Goal: Information Seeking & Learning: Learn about a topic

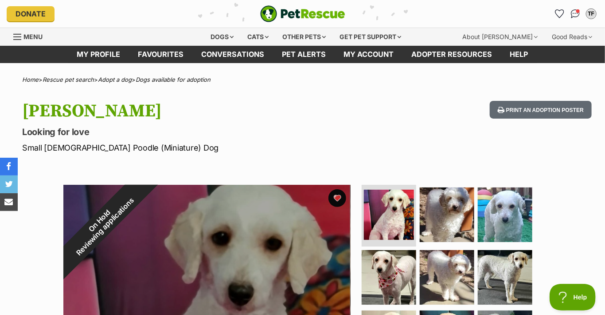
click at [220, 35] on div "Dogs" at bounding box center [221, 37] width 35 height 18
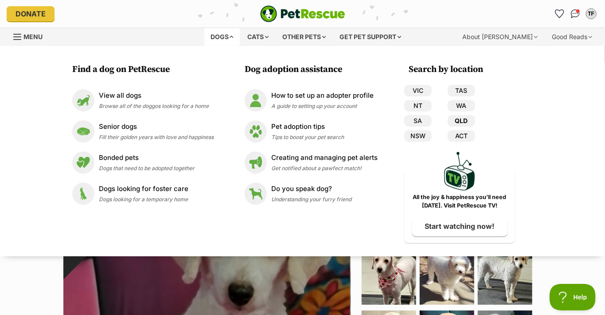
click at [464, 119] on link "QLD" at bounding box center [462, 121] width 28 height 12
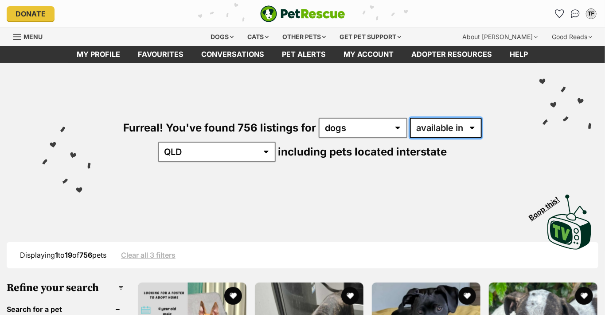
click at [472, 126] on select "available in located in" at bounding box center [446, 128] width 72 height 20
select select "disabled"
click at [410, 118] on select "available in located in" at bounding box center [446, 128] width 72 height 20
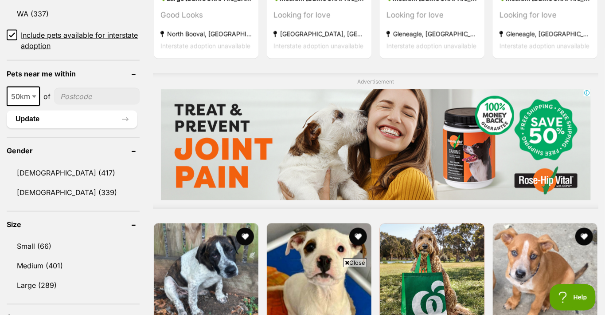
scroll to position [584, 0]
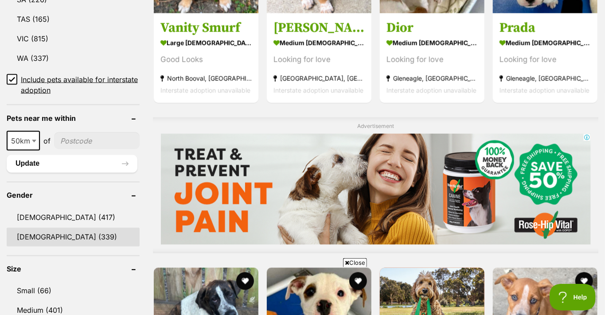
click at [30, 233] on link "Female (339)" at bounding box center [73, 237] width 133 height 19
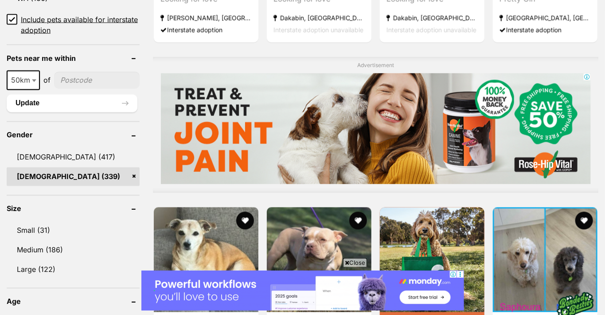
scroll to position [754, 0]
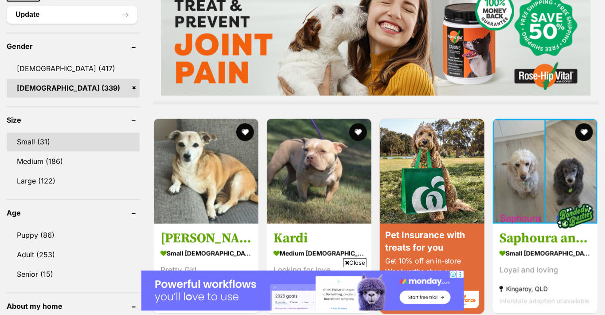
click at [29, 132] on link "Small (31)" at bounding box center [73, 141] width 133 height 19
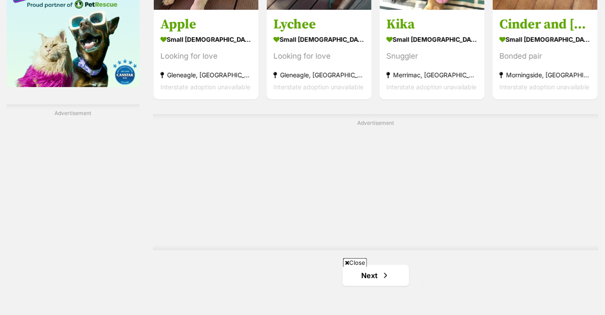
scroll to position [1471, 0]
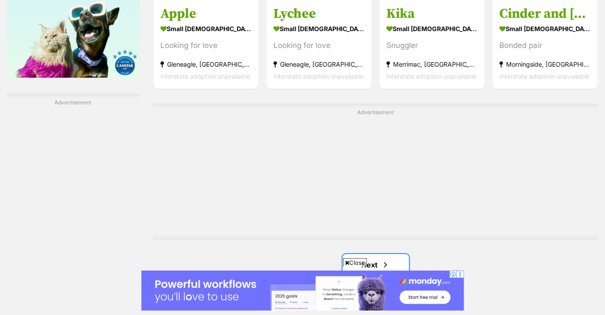
click at [374, 254] on link "Next" at bounding box center [376, 264] width 67 height 21
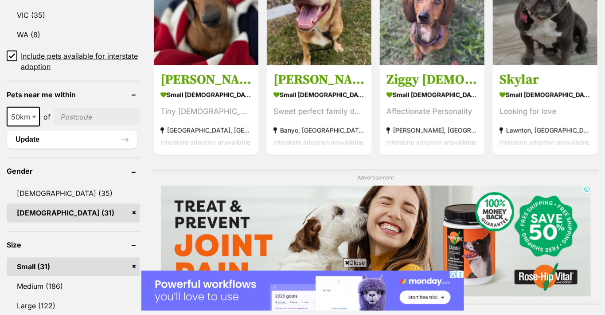
scroll to position [532, 0]
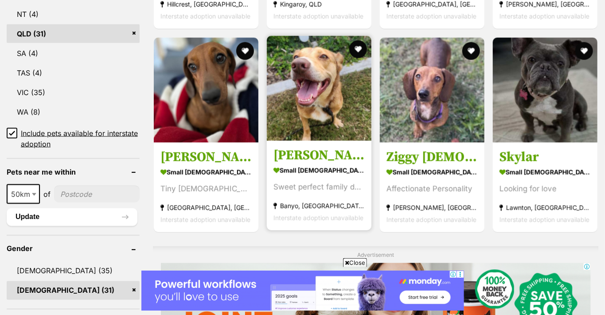
click at [291, 147] on h3 "[PERSON_NAME]" at bounding box center [319, 155] width 91 height 17
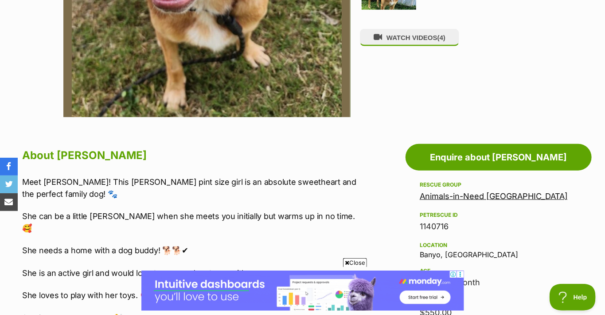
scroll to position [133, 0]
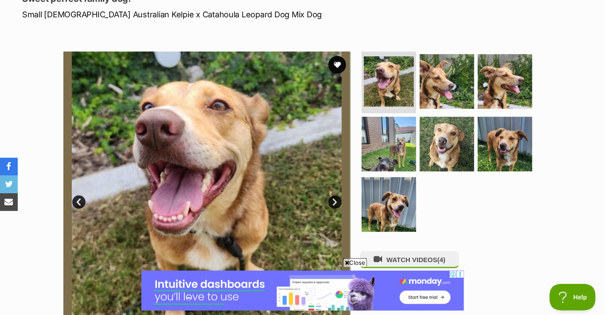
click at [333, 201] on link "Next" at bounding box center [335, 201] width 13 height 13
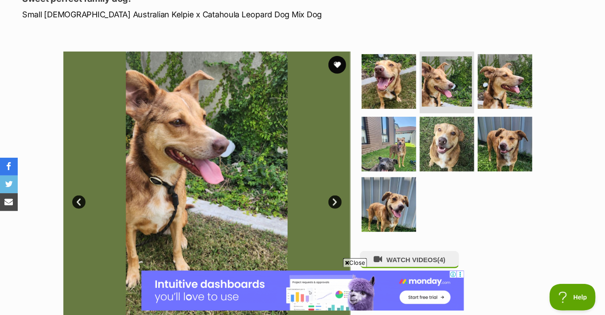
click at [332, 201] on link "Next" at bounding box center [335, 201] width 13 height 13
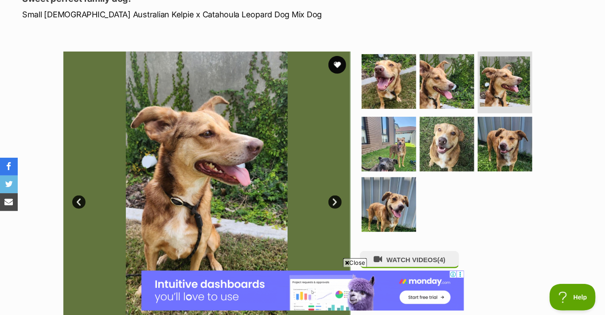
click at [333, 201] on link "Next" at bounding box center [335, 201] width 13 height 13
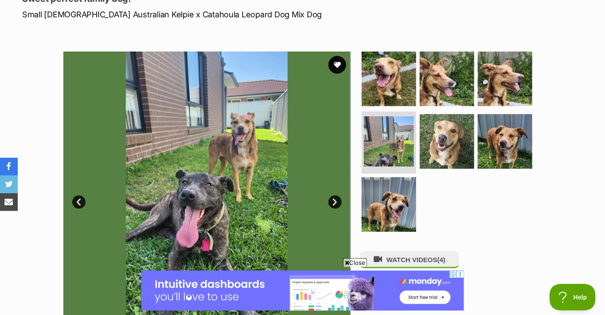
click at [333, 201] on link "Next" at bounding box center [335, 201] width 13 height 13
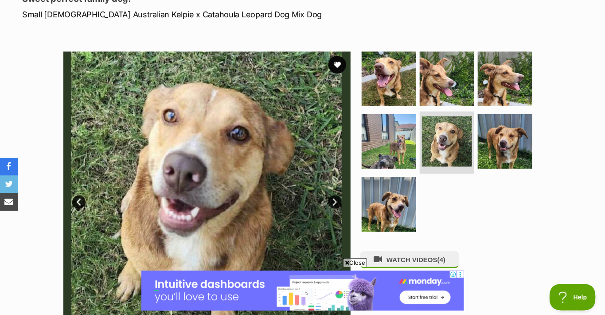
click at [333, 201] on link "Next" at bounding box center [335, 201] width 13 height 13
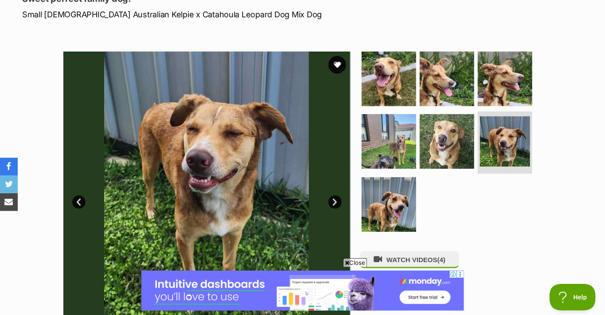
click at [332, 201] on link "Next" at bounding box center [335, 201] width 13 height 13
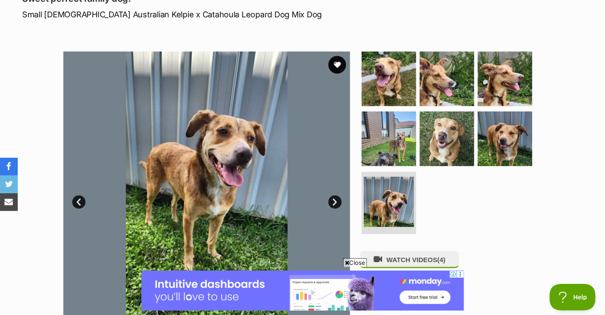
click at [332, 201] on link "Next" at bounding box center [335, 201] width 13 height 13
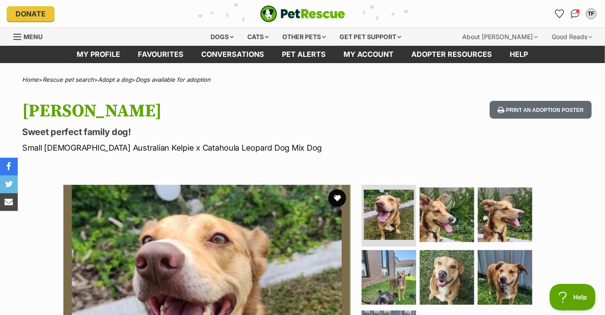
scroll to position [0, 0]
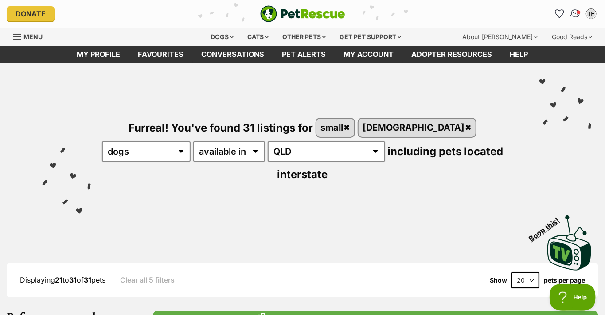
click at [578, 12] on span "Conversations" at bounding box center [579, 12] width 4 height 4
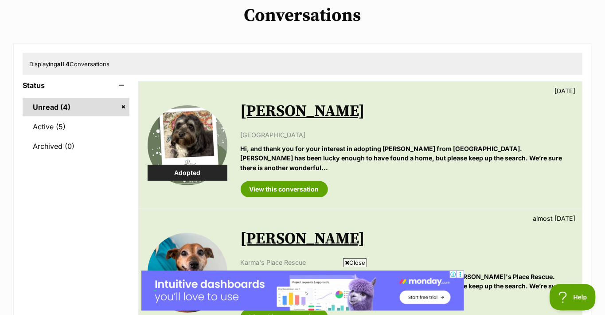
scroll to position [89, 0]
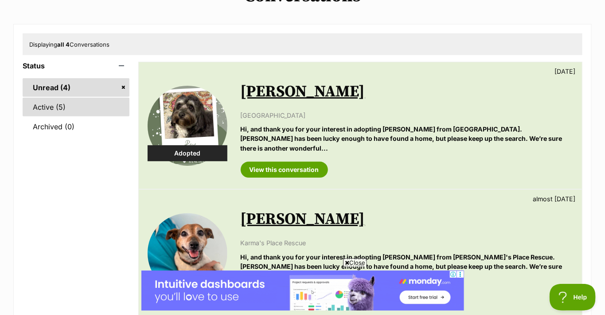
click at [43, 104] on link "Active (5)" at bounding box center [76, 107] width 107 height 19
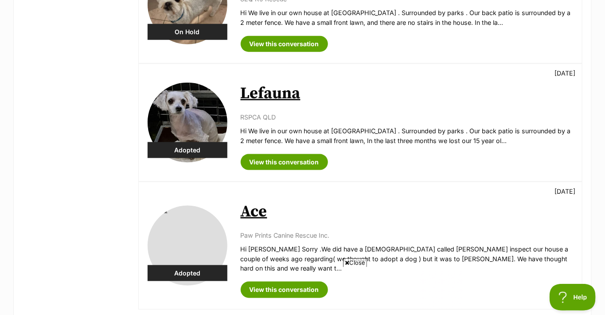
scroll to position [488, 0]
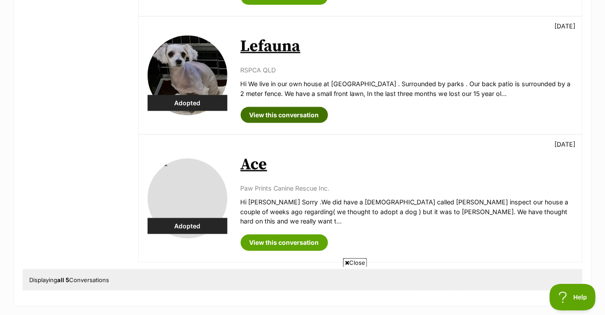
click at [283, 113] on link "View this conversation" at bounding box center [284, 115] width 87 height 16
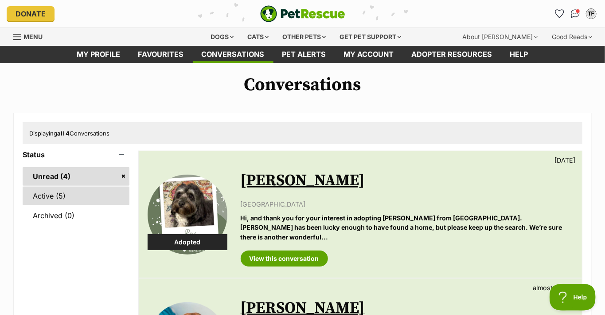
click at [46, 192] on link "Active (5)" at bounding box center [76, 195] width 107 height 19
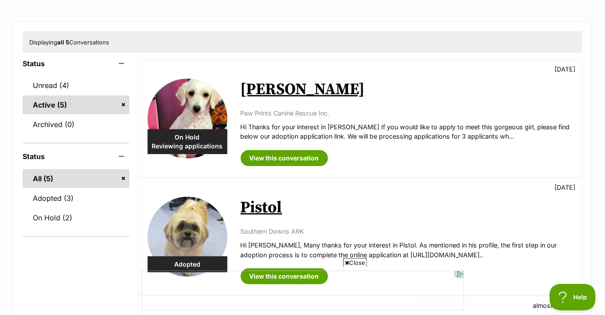
scroll to position [44, 0]
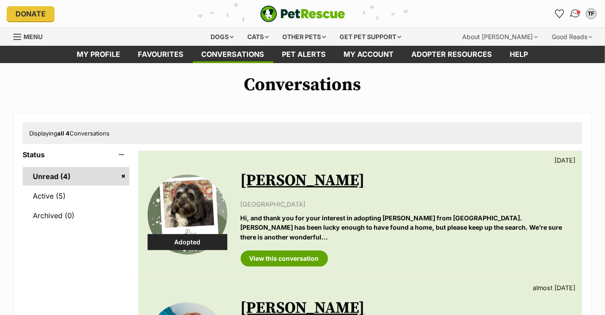
click at [577, 12] on img "Conversations" at bounding box center [576, 14] width 12 height 12
click at [594, 15] on div "TF" at bounding box center [592, 14] width 12 height 12
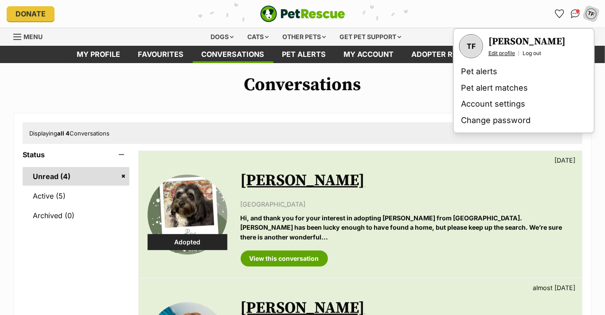
click at [507, 53] on link "Edit profile" at bounding box center [502, 53] width 27 height 7
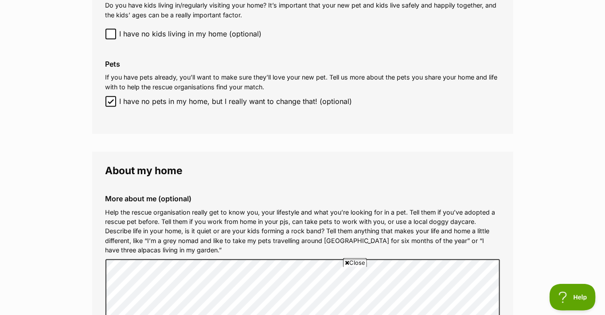
scroll to position [887, 0]
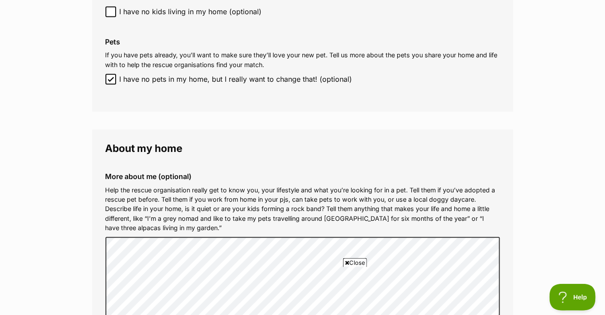
click at [110, 78] on icon at bounding box center [111, 79] width 6 height 6
click at [110, 78] on input "I have no pets in my home, but I really want to change that! (optional)" at bounding box center [111, 79] width 11 height 11
checkbox input "false"
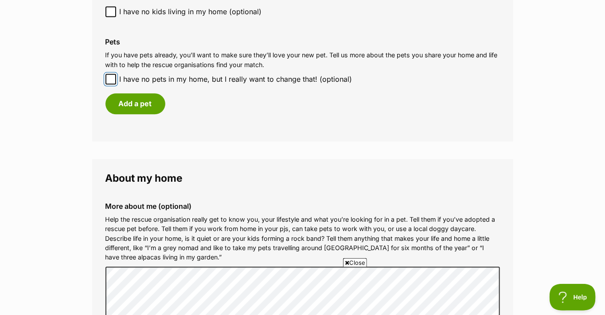
scroll to position [0, 0]
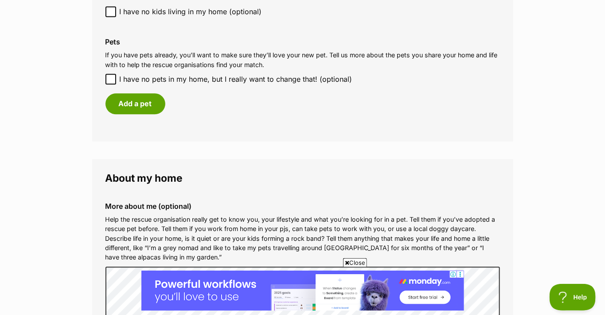
click at [141, 58] on p "If you have pets already, you’ll want to make sure they’ll love your new pet. T…" at bounding box center [303, 59] width 395 height 19
click at [138, 103] on button "Add a pet" at bounding box center [136, 103] width 60 height 20
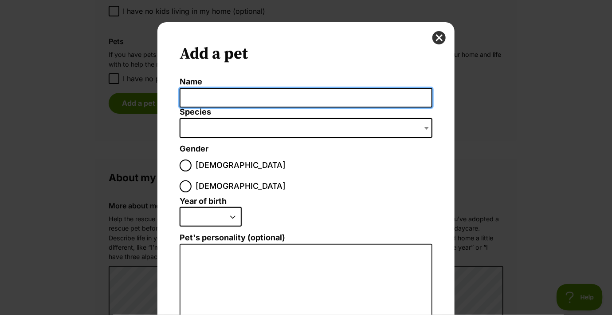
click at [180, 97] on input "Name" at bounding box center [306, 98] width 253 height 20
type input "Nelly"
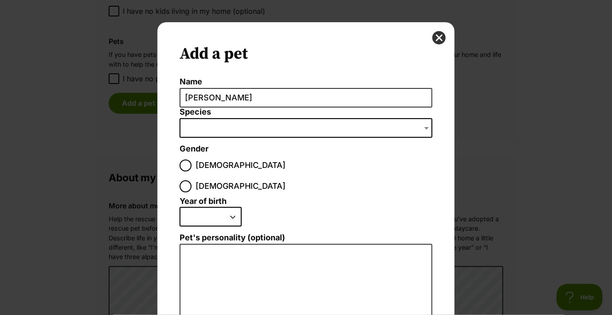
click at [191, 126] on span "Dialog Window - Close (Press escape to close)" at bounding box center [306, 128] width 253 height 20
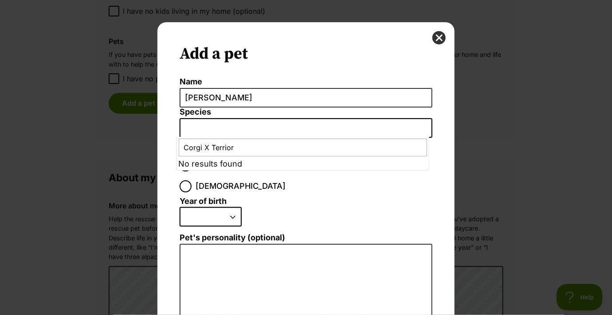
click at [228, 148] on input "Corgi X Terrior" at bounding box center [303, 147] width 248 height 18
click at [231, 147] on input "Corgi X Terrie r" at bounding box center [303, 147] width 248 height 18
type input "Corgi X Terrier"
click at [232, 145] on input "Corgi X Terrier" at bounding box center [303, 147] width 248 height 18
click at [229, 207] on select "2025 2024 2023 2022 2021 2020 2019 2018 2017 2016 2015 2014 2013 2012 2011 2010…" at bounding box center [211, 217] width 62 height 20
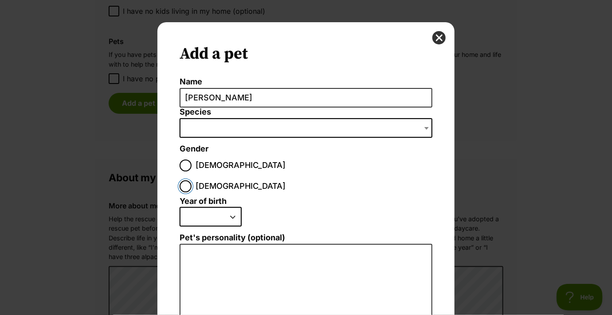
click at [192, 180] on input "Female" at bounding box center [186, 186] width 12 height 12
radio input "true"
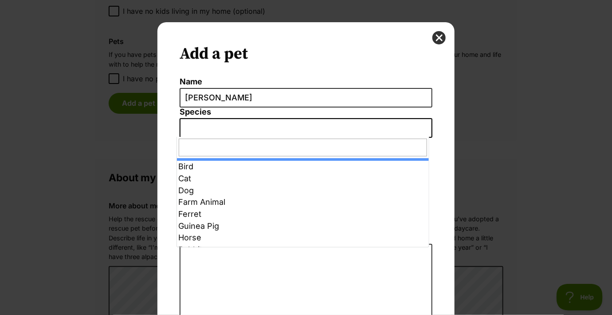
click at [190, 126] on span "Dialog Window - Close (Press escape to close)" at bounding box center [306, 128] width 253 height 20
click at [184, 147] on input "Dialog Window - Close (Press escape to close)" at bounding box center [303, 147] width 248 height 18
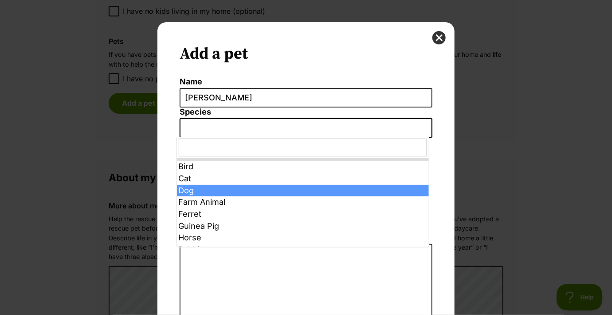
select select "1"
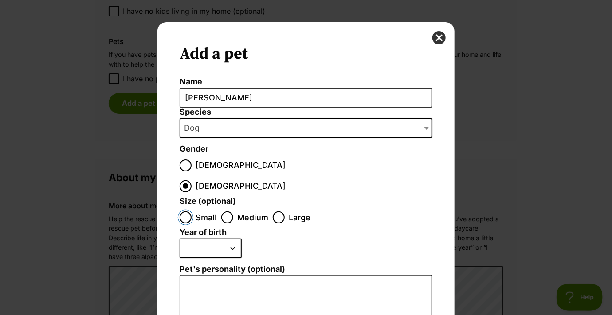
click at [181, 211] on input "Small" at bounding box center [186, 217] width 12 height 12
radio input "true"
click at [229, 238] on select "2025 2024 2023 2022 2021 2020 2019 2018 2017 2016 2015 2014 2013 2012 2011 2010…" at bounding box center [211, 248] width 62 height 20
select select "2017"
click at [180, 238] on select "2025 2024 2023 2022 2021 2020 2019 2018 2017 2016 2015 2014 2013 2012 2011 2010…" at bounding box center [211, 248] width 62 height 20
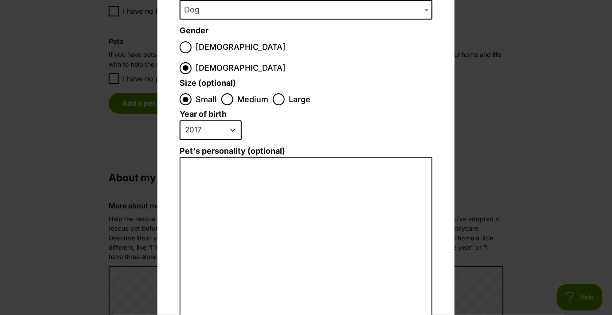
scroll to position [133, 0]
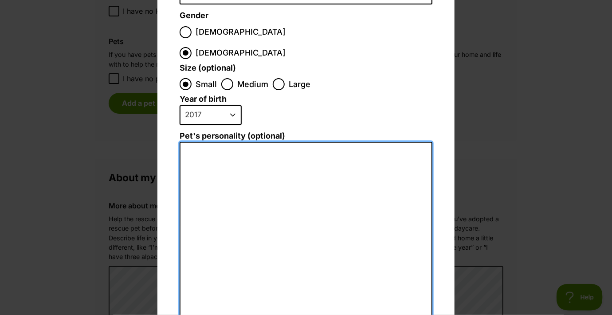
click at [193, 142] on textarea "Pet's personality (optional)" at bounding box center [306, 239] width 253 height 194
click at [351, 142] on textarea "Very gentle loving loves company and walks" at bounding box center [306, 239] width 253 height 194
click at [251, 142] on textarea "Very gentle loving loves company and walks + Food" at bounding box center [306, 239] width 253 height 194
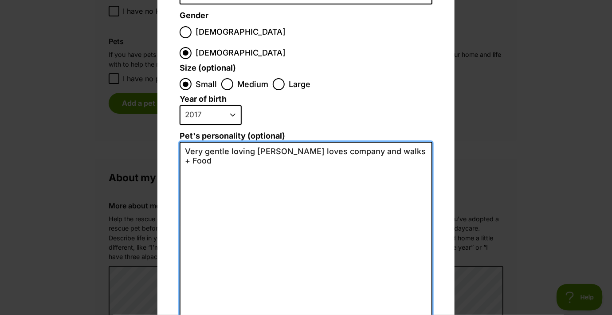
click at [251, 142] on textarea "Very gentle loving Nelly loves company and walks + Food" at bounding box center [306, 239] width 253 height 194
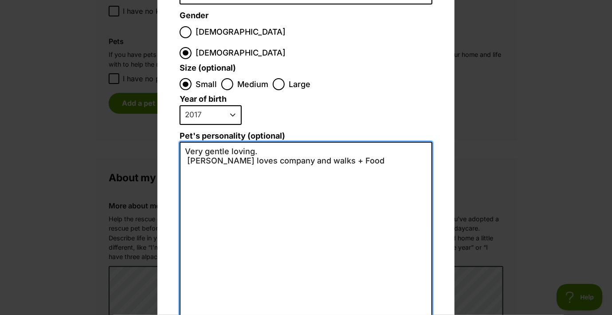
click at [278, 142] on textarea "Very gentle loving. Nelly loves company and walks + Food" at bounding box center [306, 239] width 253 height 194
click at [293, 142] on textarea "Very gentle loving. Nelly loves company walks + Food" at bounding box center [306, 239] width 253 height 194
click at [315, 142] on textarea "Very gentle loving. Nelly loves company walks & Food" at bounding box center [306, 239] width 253 height 194
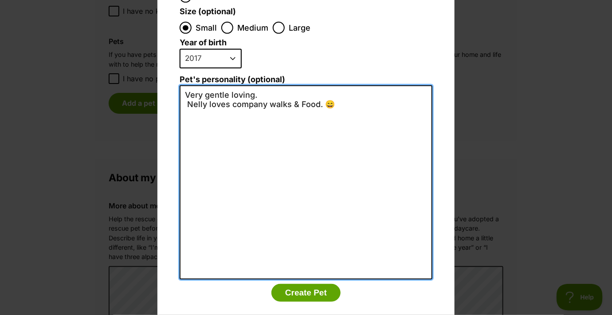
scroll to position [189, 0]
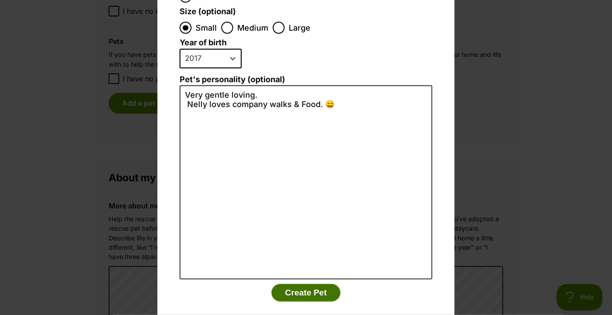
click at [296, 283] on button "Create Pet" at bounding box center [305, 292] width 69 height 18
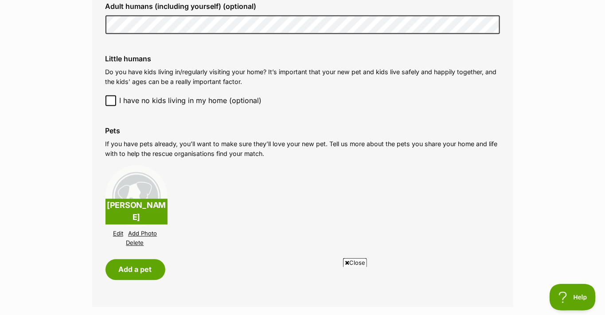
scroll to position [0, 0]
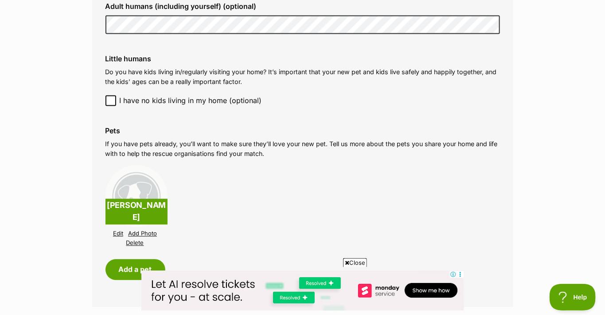
click at [116, 232] on link "Edit" at bounding box center [118, 233] width 10 height 7
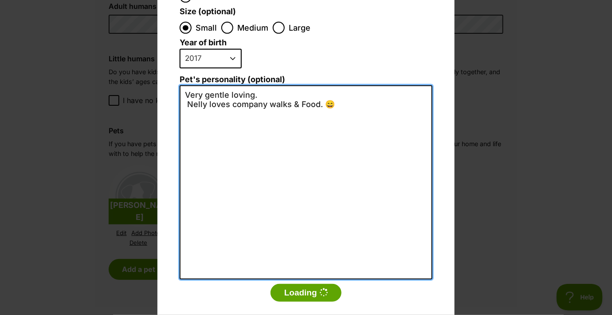
click at [335, 85] on textarea "Very gentle loving. Nelly loves company walks & Food. 😄" at bounding box center [306, 182] width 253 height 194
click at [249, 85] on textarea "Very gentle loving. Nelly loves company walks & Food. 😄" at bounding box center [306, 182] width 253 height 194
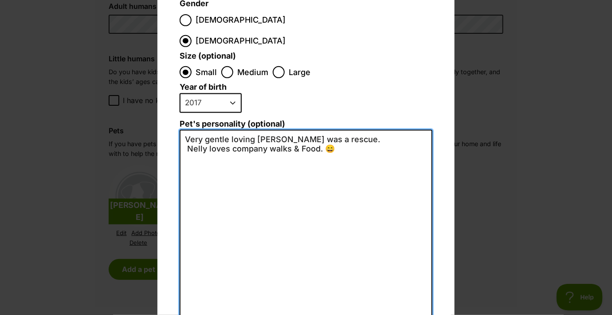
click at [323, 130] on textarea "Very gentle loving Nelly was a rescue. Nelly loves company walks & Food. 😄" at bounding box center [306, 227] width 253 height 194
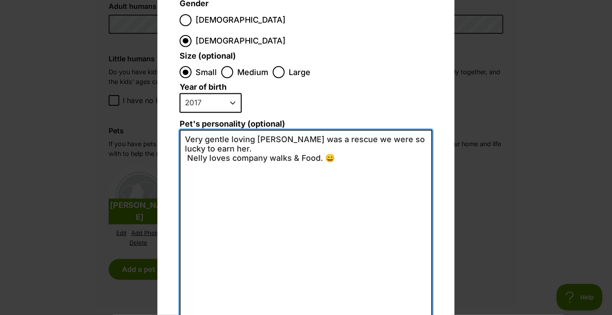
click at [225, 130] on textarea "Very gentle loving Nelly was a rescue we were so lucky to earn her. Nelly loves…" at bounding box center [306, 227] width 253 height 194
click at [267, 130] on textarea "Very gentle and loving Nelly was a rescue we were so lucky to earn her. Nelly l…" at bounding box center [306, 227] width 253 height 194
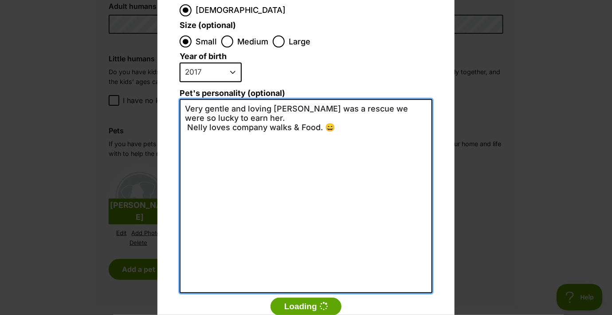
scroll to position [189, 0]
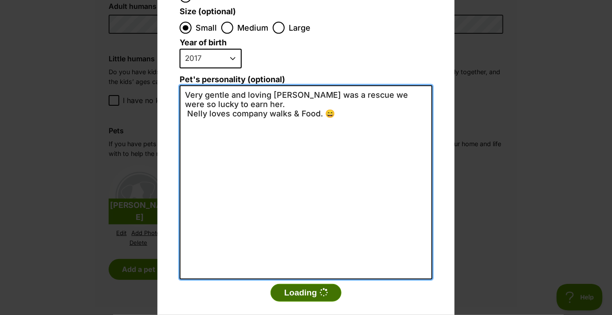
type textarea "Very gentle and loving Nelly was a rescue we were so lucky to earn her. Nelly l…"
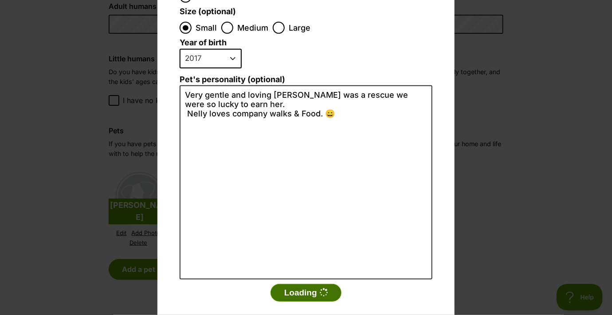
click at [299, 283] on button "Loading" at bounding box center [306, 292] width 71 height 18
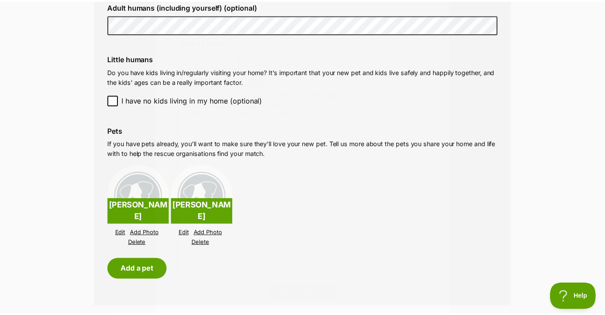
scroll to position [798, 0]
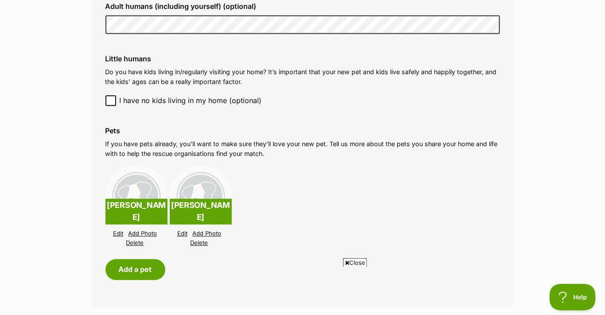
click at [198, 241] on link "Delete" at bounding box center [200, 242] width 18 height 7
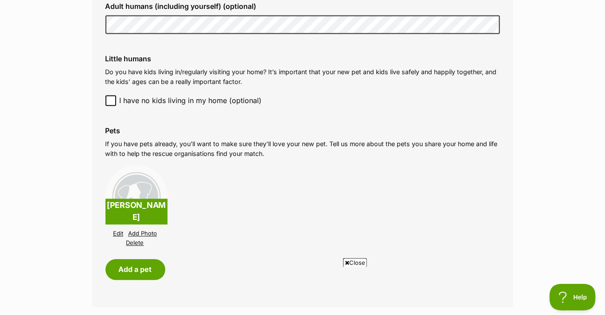
click at [141, 201] on img at bounding box center [137, 196] width 62 height 62
click at [136, 219] on p "[PERSON_NAME]" at bounding box center [137, 211] width 62 height 26
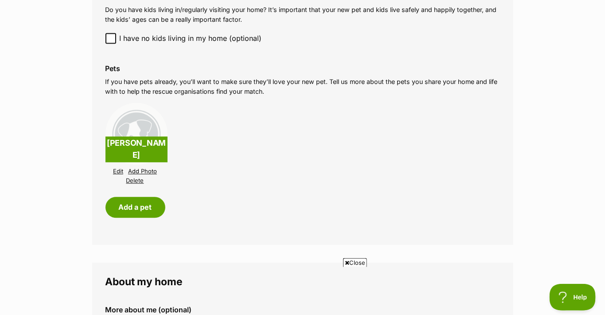
scroll to position [887, 0]
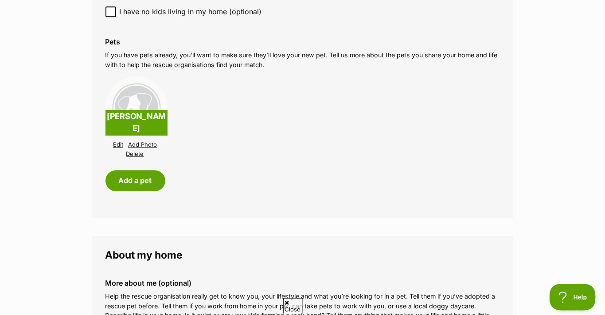
click at [116, 143] on link "Edit" at bounding box center [118, 144] width 10 height 7
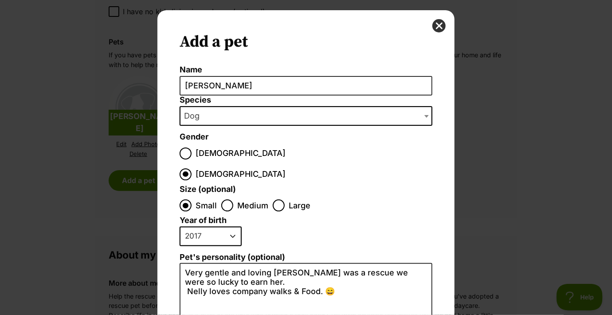
scroll to position [0, 0]
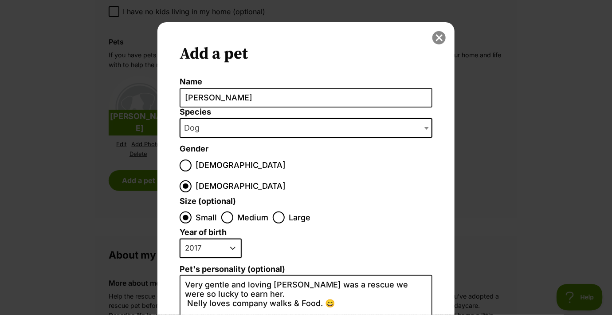
click at [437, 36] on button "close" at bounding box center [438, 37] width 13 height 13
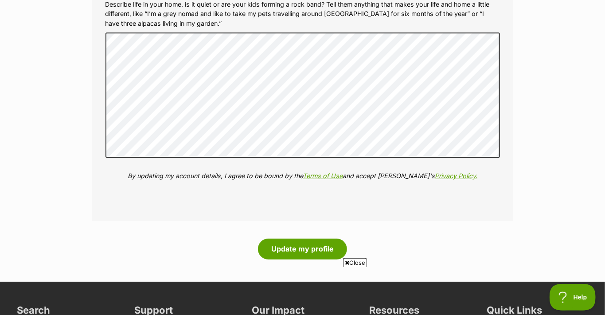
scroll to position [1242, 0]
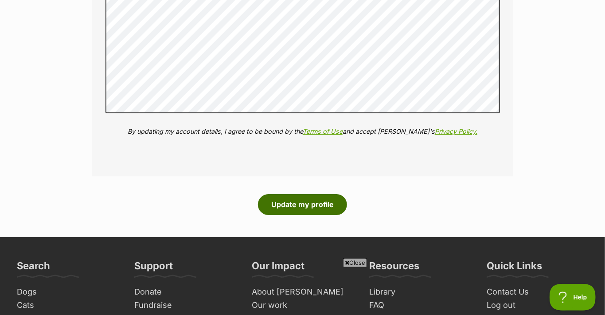
click at [288, 204] on button "Update my profile" at bounding box center [302, 204] width 89 height 20
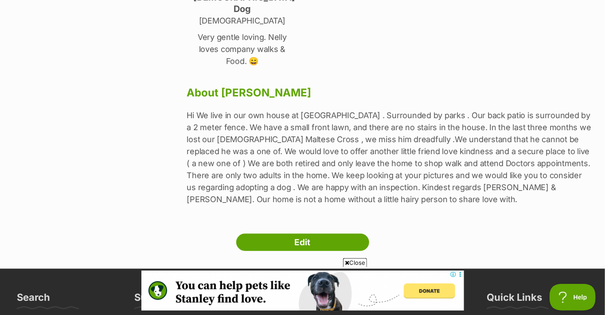
click at [580, 109] on p "Hi We live in our own house at Sandstone point . Surrounded by parks . Our back…" at bounding box center [389, 157] width 405 height 96
click at [578, 109] on p "Hi We live in our own house at Sandstone point . Surrounded by parks . Our back…" at bounding box center [389, 157] width 405 height 96
click at [322, 233] on link "Edit" at bounding box center [302, 242] width 133 height 18
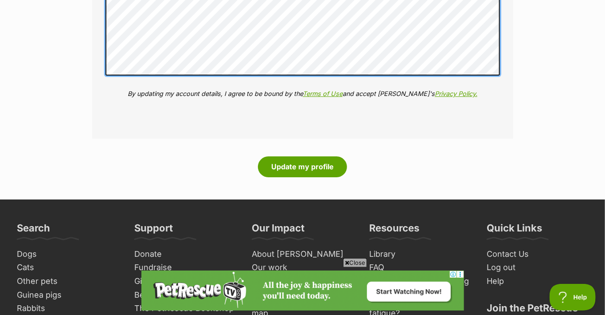
scroll to position [1286, 0]
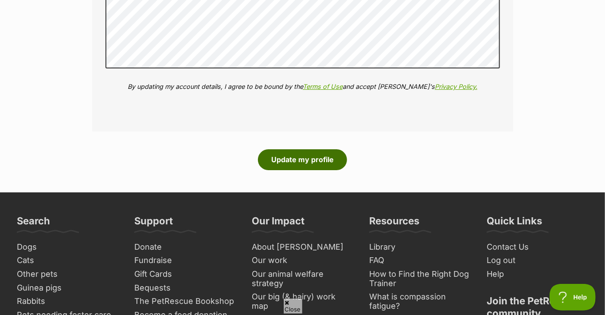
click at [306, 156] on button "Update my profile" at bounding box center [302, 159] width 89 height 20
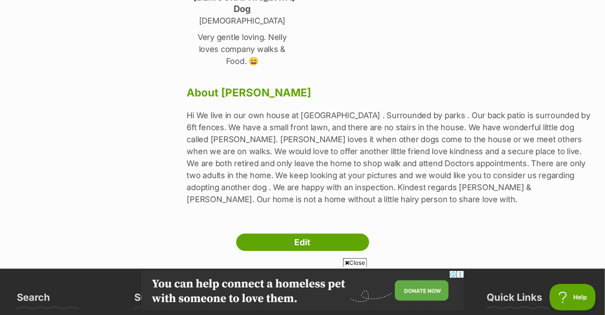
click at [302, 132] on p "Hi We live in our own house at Sandstone point . Surrounded by parks . Our back…" at bounding box center [389, 157] width 405 height 96
click at [303, 125] on p "Hi We live in our own house at Sandstone point . Surrounded by parks . Our back…" at bounding box center [389, 157] width 405 height 96
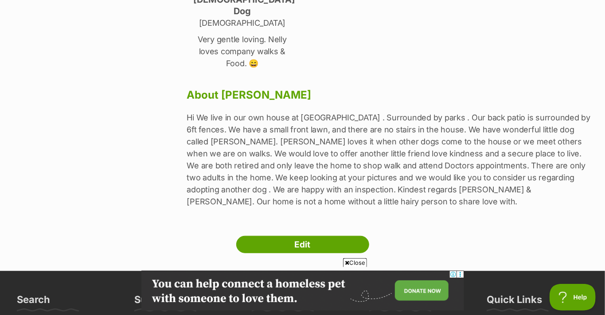
scroll to position [311, 0]
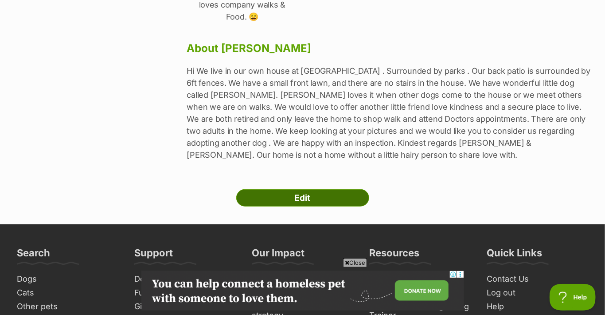
click at [270, 189] on link "Edit" at bounding box center [302, 198] width 133 height 18
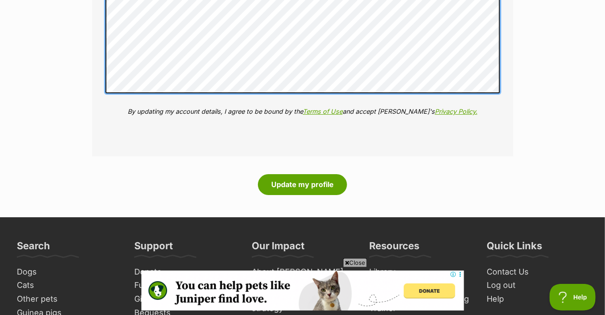
scroll to position [1331, 0]
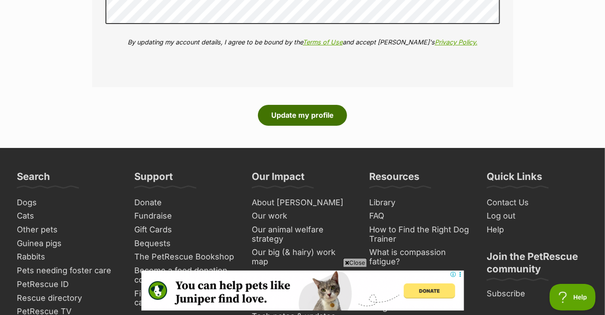
click at [322, 114] on button "Update my profile" at bounding box center [302, 115] width 89 height 20
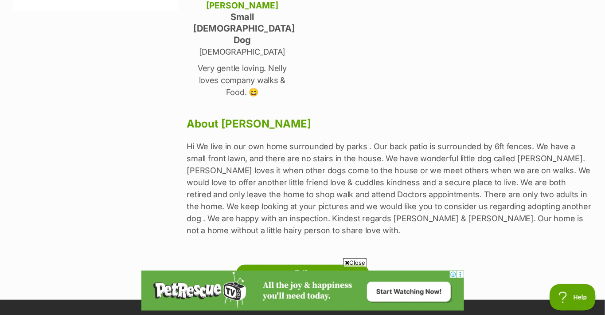
scroll to position [221, 0]
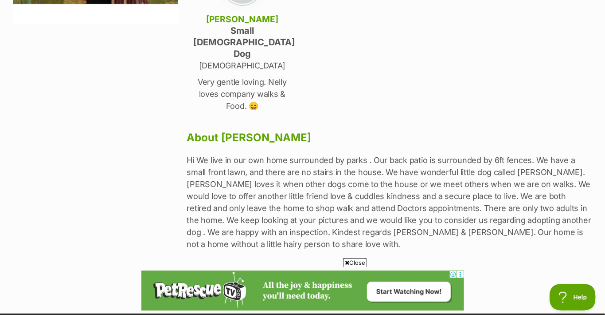
click at [302, 278] on link "Edit" at bounding box center [302, 287] width 133 height 18
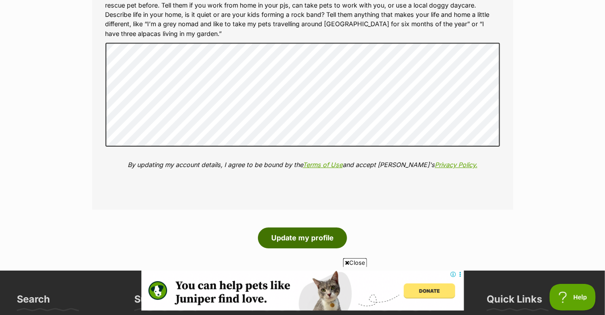
click at [296, 237] on button "Update my profile" at bounding box center [302, 237] width 89 height 20
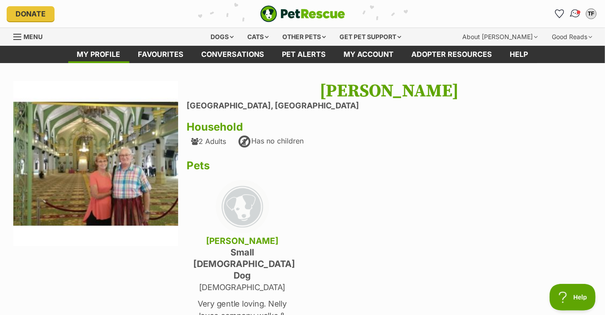
click at [577, 11] on img "Conversations" at bounding box center [576, 14] width 12 height 12
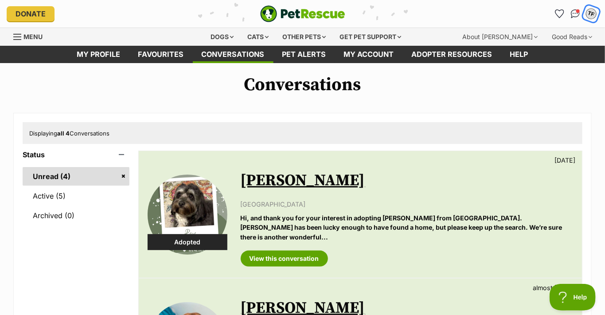
click at [590, 11] on div "TF" at bounding box center [592, 14] width 12 height 12
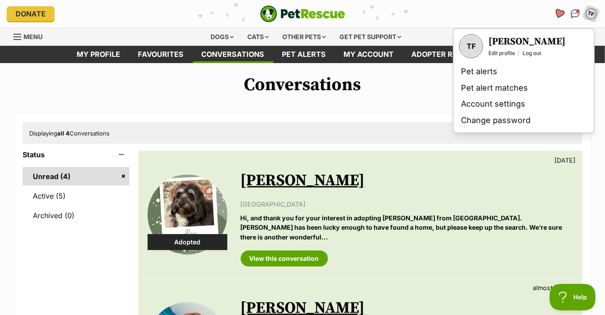
click at [558, 12] on icon "Favourites" at bounding box center [559, 13] width 11 height 10
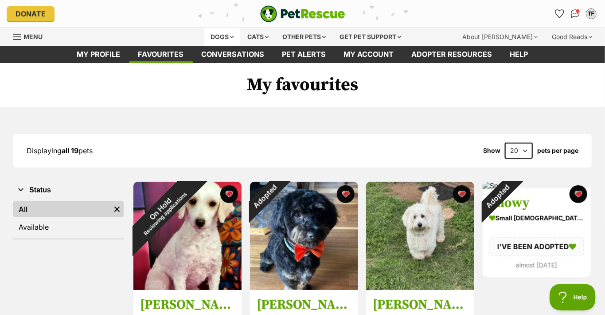
click at [217, 35] on div "Dogs" at bounding box center [221, 37] width 35 height 18
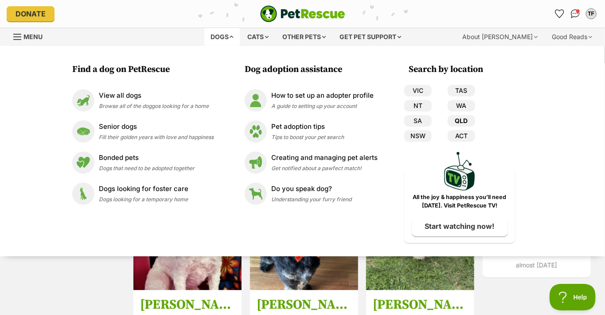
click at [456, 118] on link "QLD" at bounding box center [462, 121] width 28 height 12
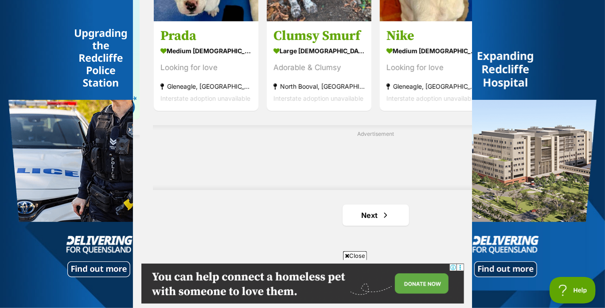
scroll to position [1530, 0]
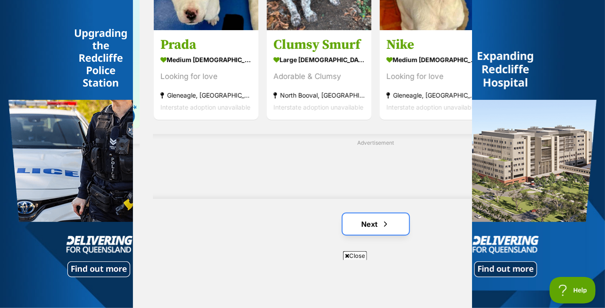
click at [376, 220] on link "Next" at bounding box center [376, 223] width 67 height 21
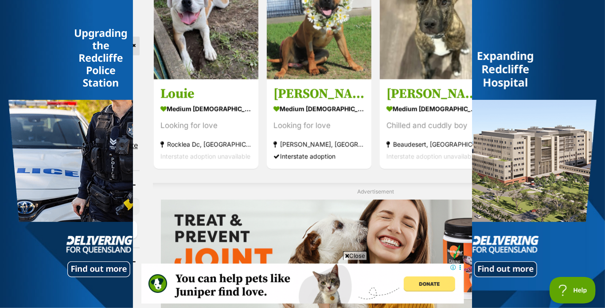
scroll to position [687, 0]
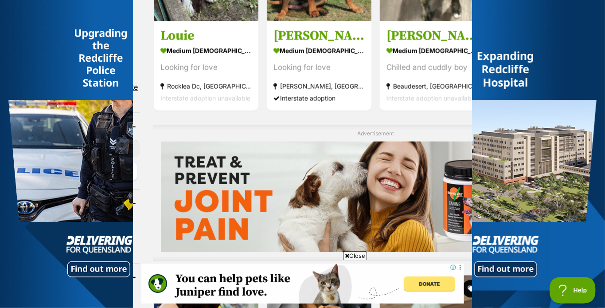
click at [568, 32] on div at bounding box center [538, 177] width 133 height 355
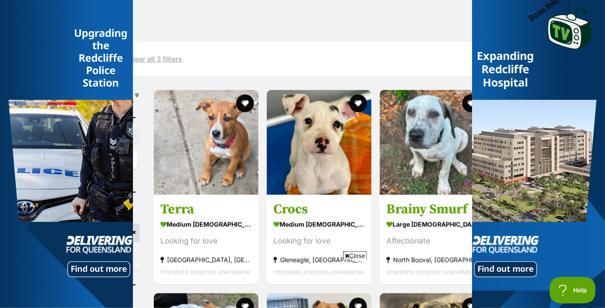
scroll to position [399, 0]
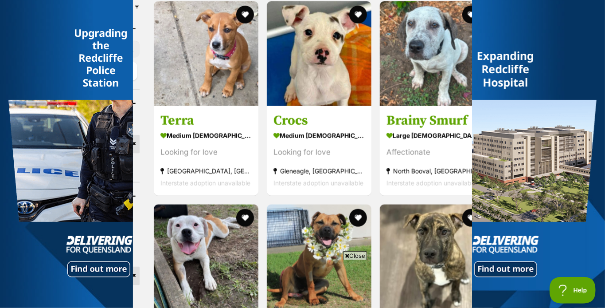
drag, startPoint x: 542, startPoint y: 134, endPoint x: 548, endPoint y: 60, distance: 73.5
click at [548, 60] on div at bounding box center [538, 177] width 133 height 355
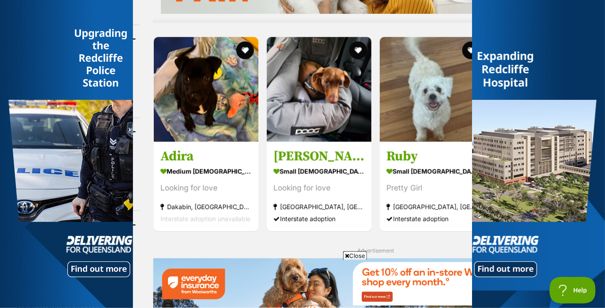
scroll to position [932, 0]
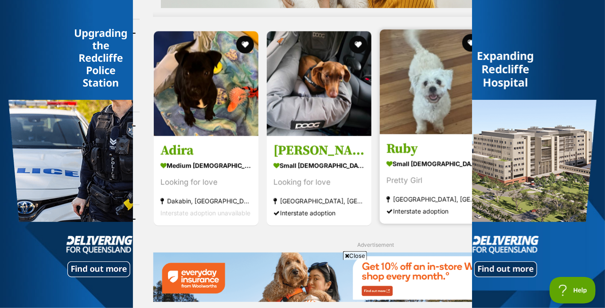
click at [399, 149] on h3 "Ruby" at bounding box center [432, 148] width 91 height 17
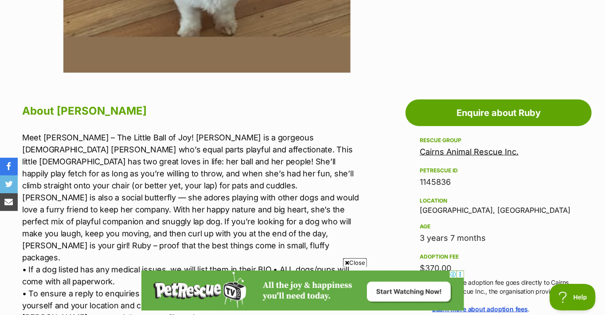
scroll to position [488, 0]
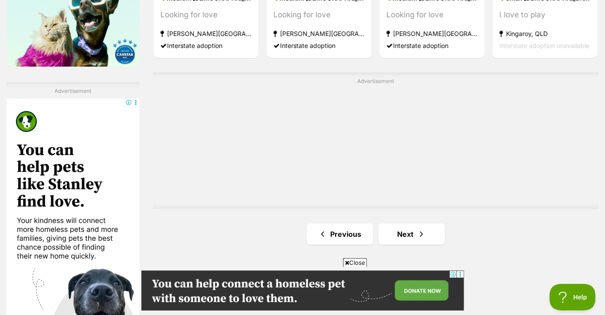
scroll to position [1526, 0]
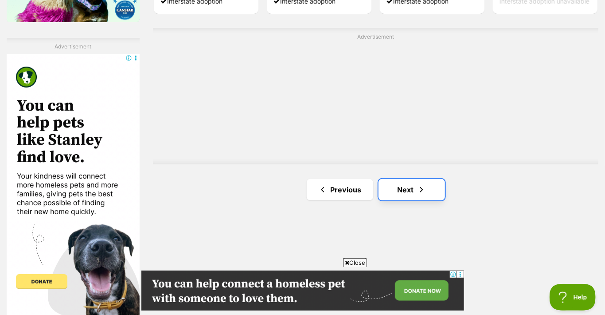
click at [404, 185] on link "Next" at bounding box center [412, 189] width 67 height 21
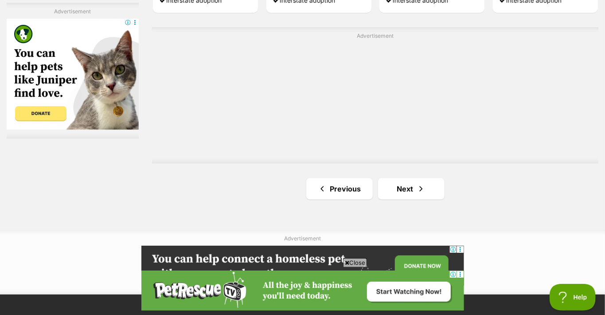
scroll to position [1597, 0]
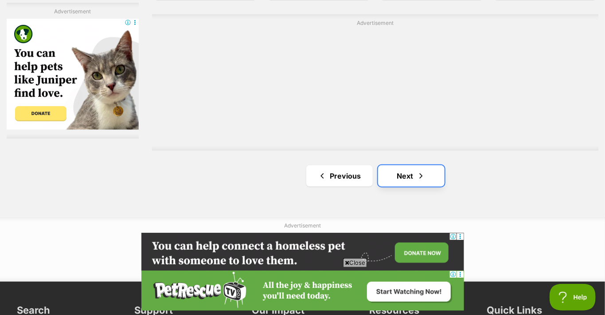
click at [406, 173] on link "Next" at bounding box center [411, 175] width 67 height 21
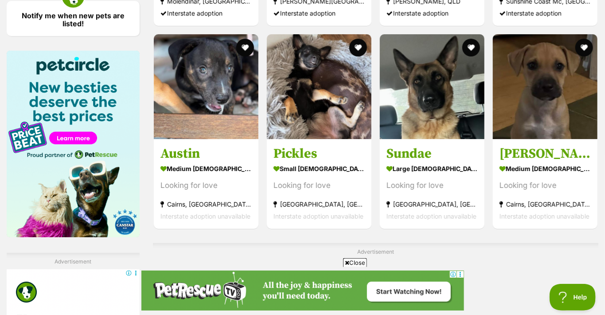
scroll to position [1331, 0]
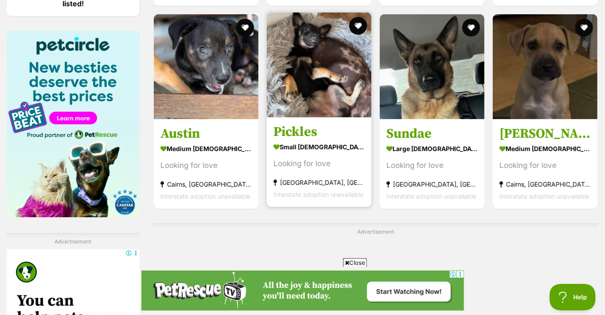
click at [292, 130] on h3 "Pickles" at bounding box center [319, 131] width 91 height 17
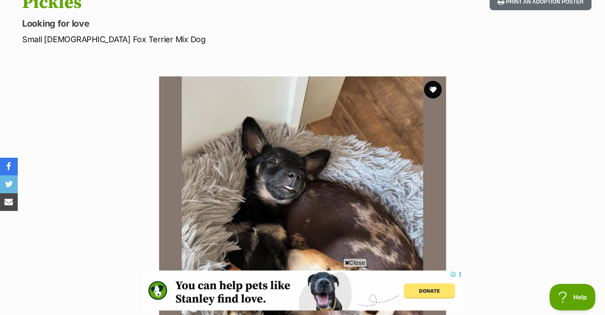
scroll to position [89, 0]
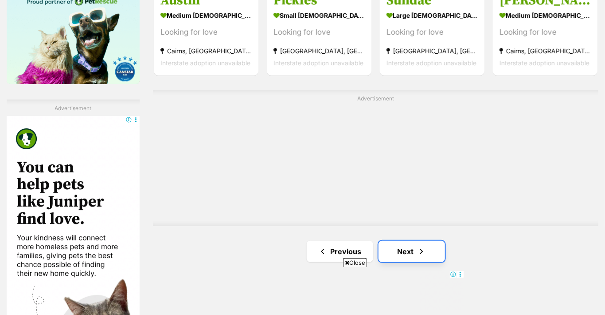
click at [401, 248] on link "Next" at bounding box center [412, 250] width 67 height 21
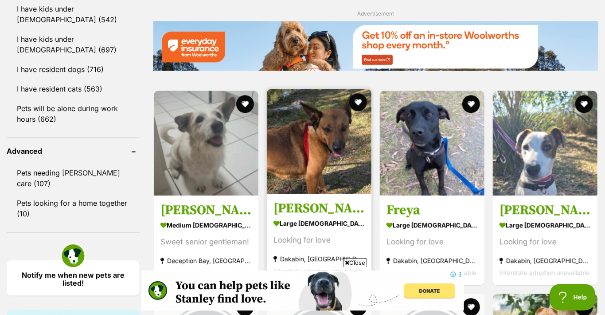
scroll to position [1065, 0]
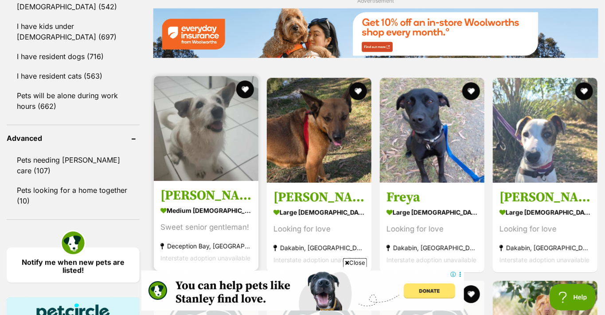
click at [188, 192] on h3 "Maxie" at bounding box center [206, 195] width 91 height 17
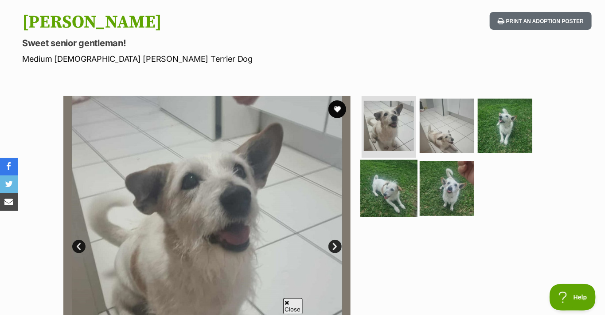
click at [392, 193] on img at bounding box center [389, 188] width 57 height 57
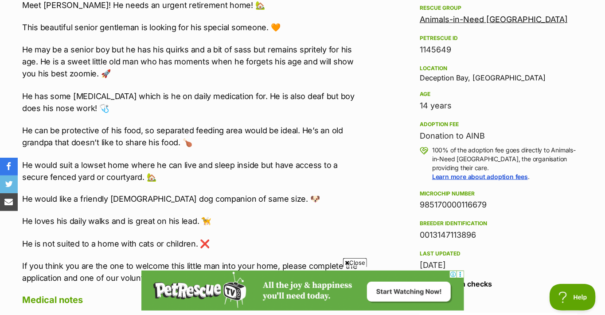
scroll to position [532, 0]
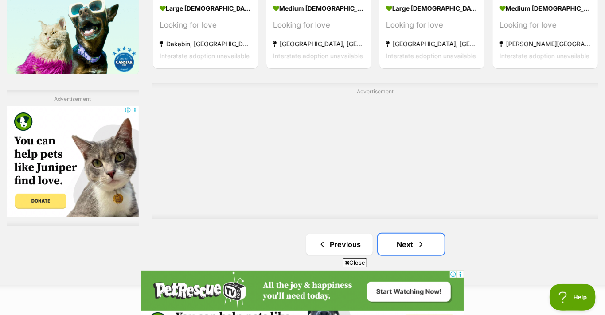
scroll to position [1586, 0]
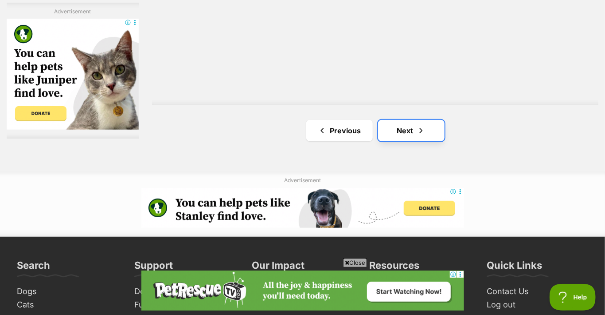
click at [403, 125] on link "Next" at bounding box center [411, 130] width 67 height 21
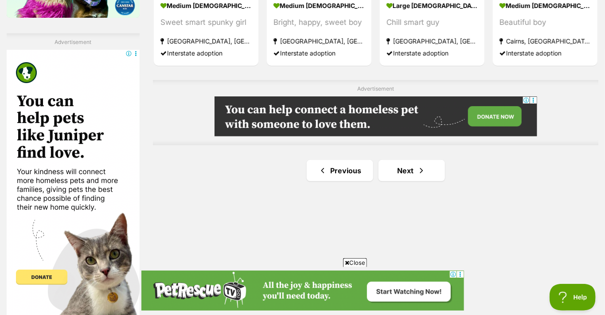
scroll to position [1553, 0]
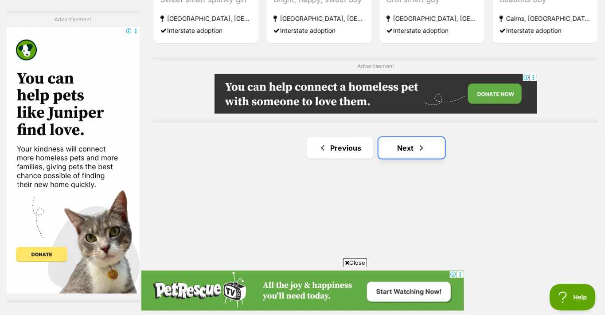
click at [406, 143] on link "Next" at bounding box center [412, 147] width 67 height 21
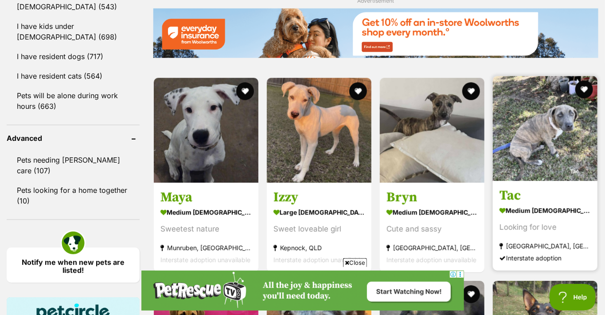
click at [514, 194] on h3 "Tac" at bounding box center [545, 195] width 91 height 17
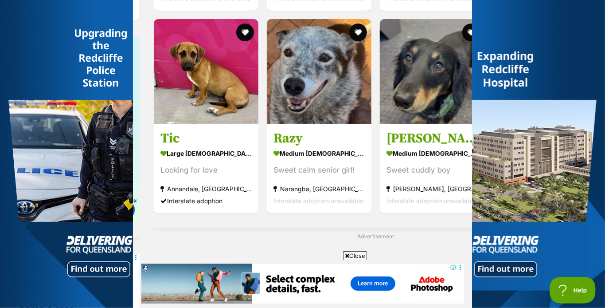
scroll to position [1614, 0]
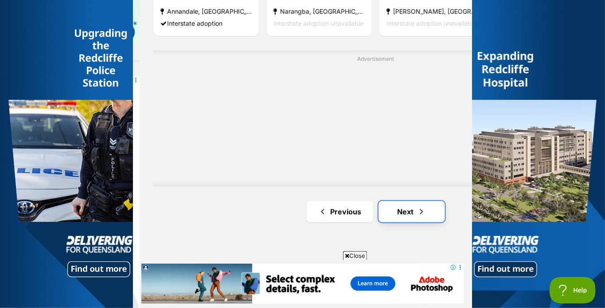
click at [406, 208] on link "Next" at bounding box center [412, 211] width 67 height 21
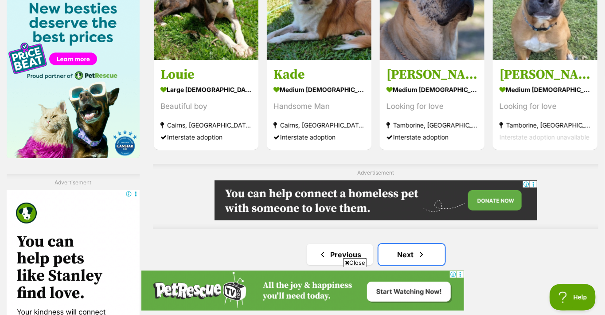
scroll to position [1508, 0]
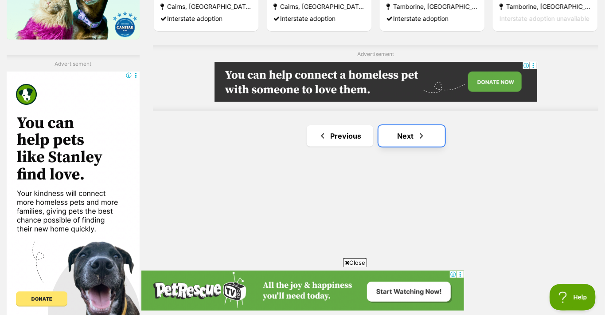
click at [401, 134] on link "Next" at bounding box center [412, 135] width 67 height 21
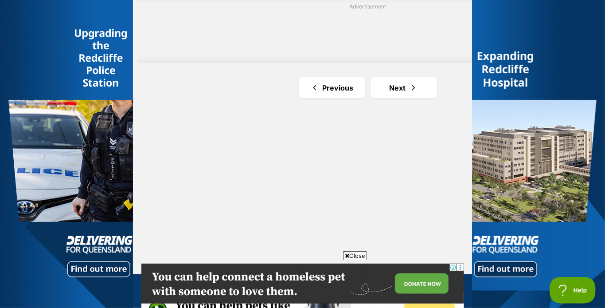
scroll to position [1752, 0]
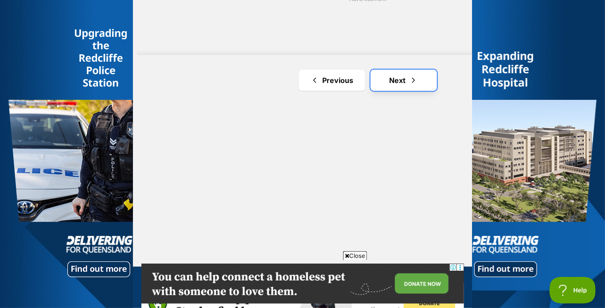
click at [393, 77] on link "Next" at bounding box center [404, 80] width 67 height 21
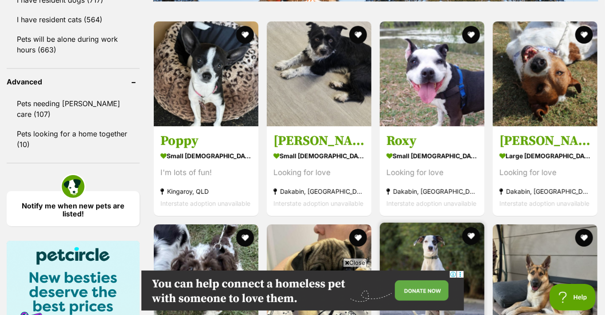
scroll to position [1065, 0]
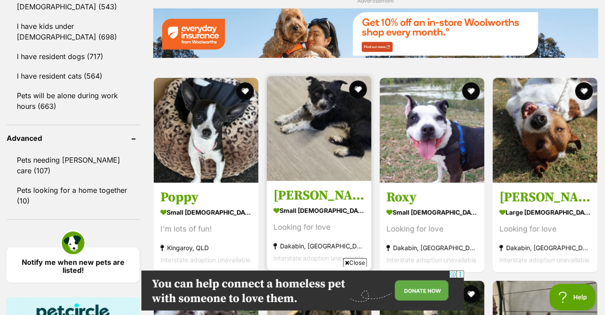
click at [323, 133] on img at bounding box center [319, 128] width 105 height 105
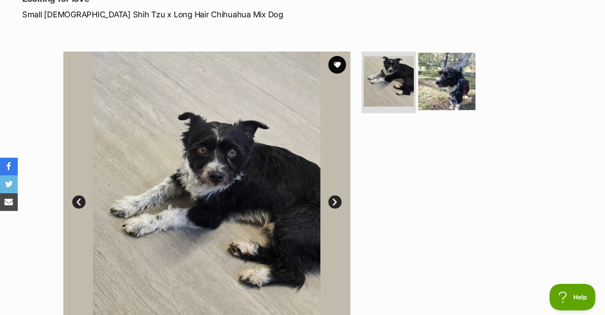
click at [460, 74] on img at bounding box center [447, 80] width 57 height 57
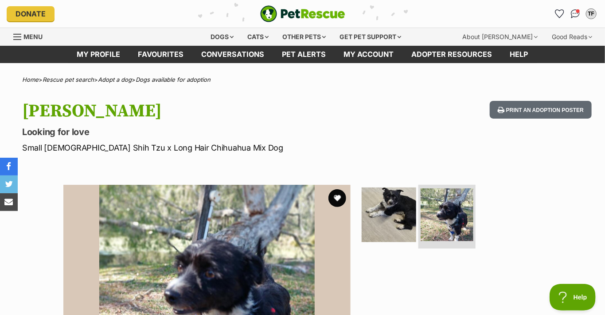
click at [441, 214] on img at bounding box center [447, 214] width 53 height 53
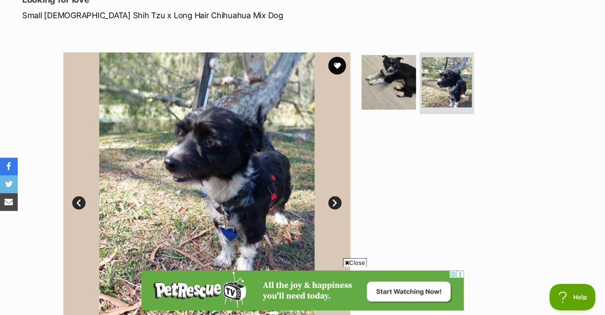
scroll to position [133, 0]
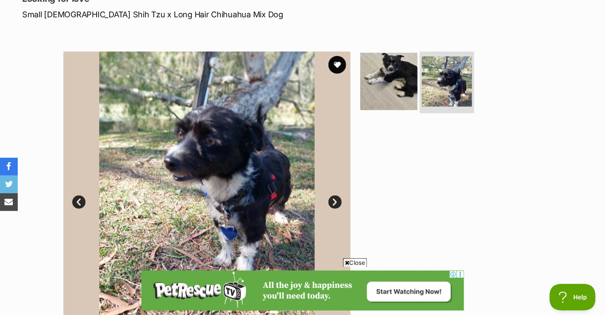
click at [403, 75] on img at bounding box center [389, 80] width 57 height 57
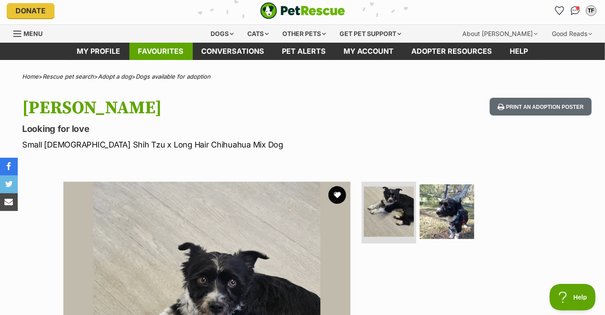
scroll to position [0, 0]
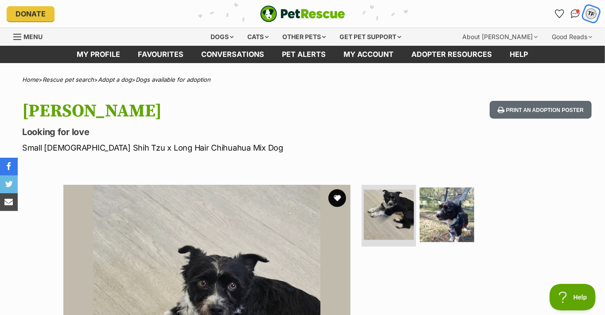
click at [591, 15] on div "TF" at bounding box center [592, 14] width 12 height 12
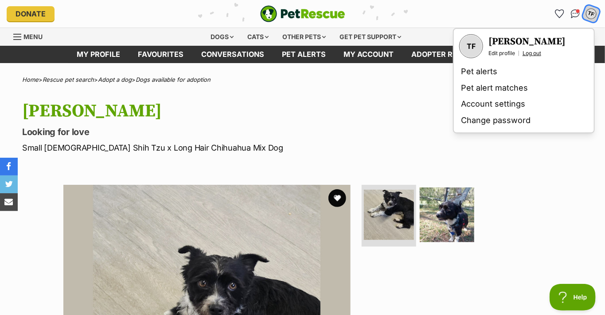
click at [537, 53] on link "Log out" at bounding box center [532, 53] width 19 height 7
